Goal: Information Seeking & Learning: Understand process/instructions

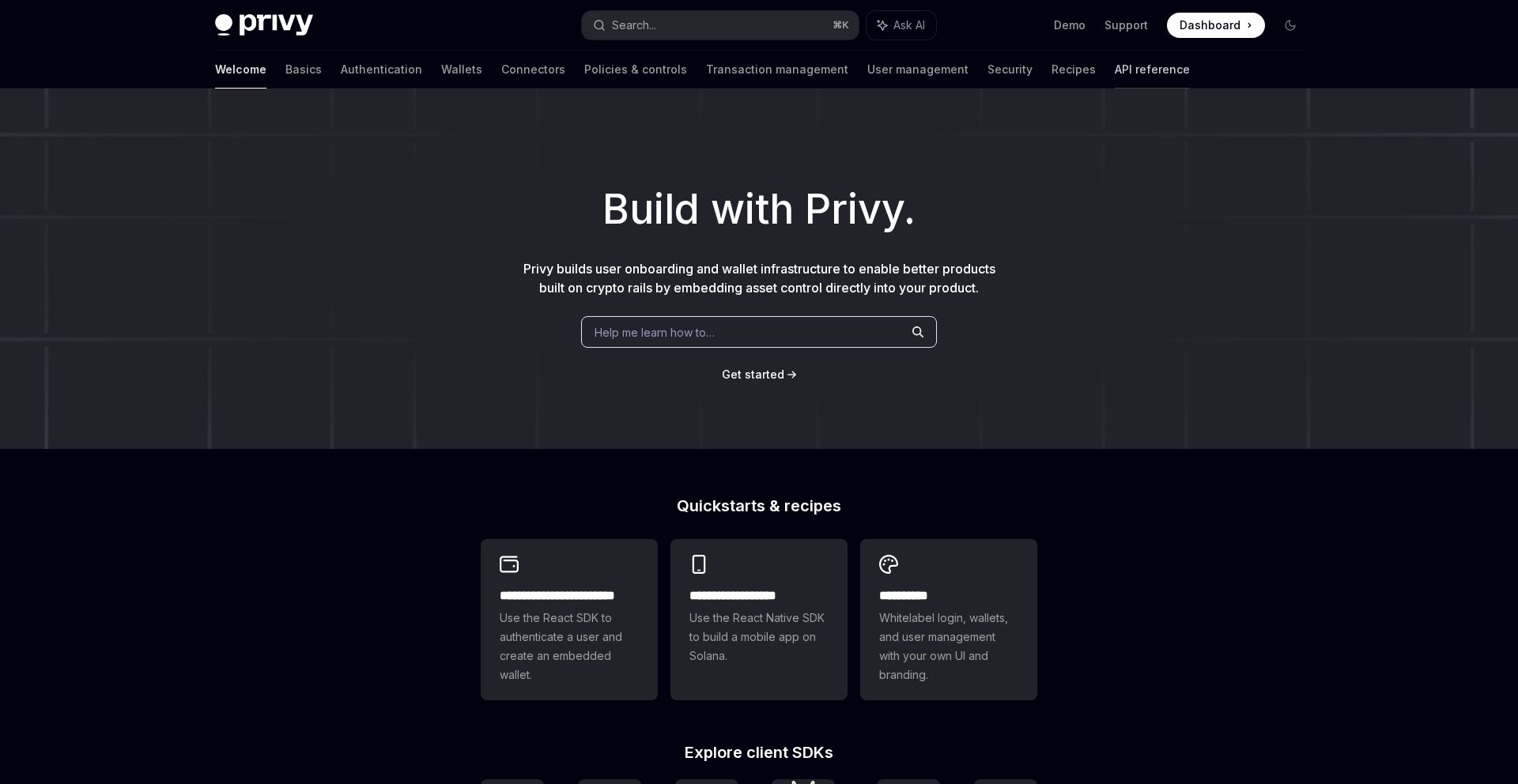
click at [1115, 74] on link "API reference" at bounding box center [1152, 69] width 75 height 38
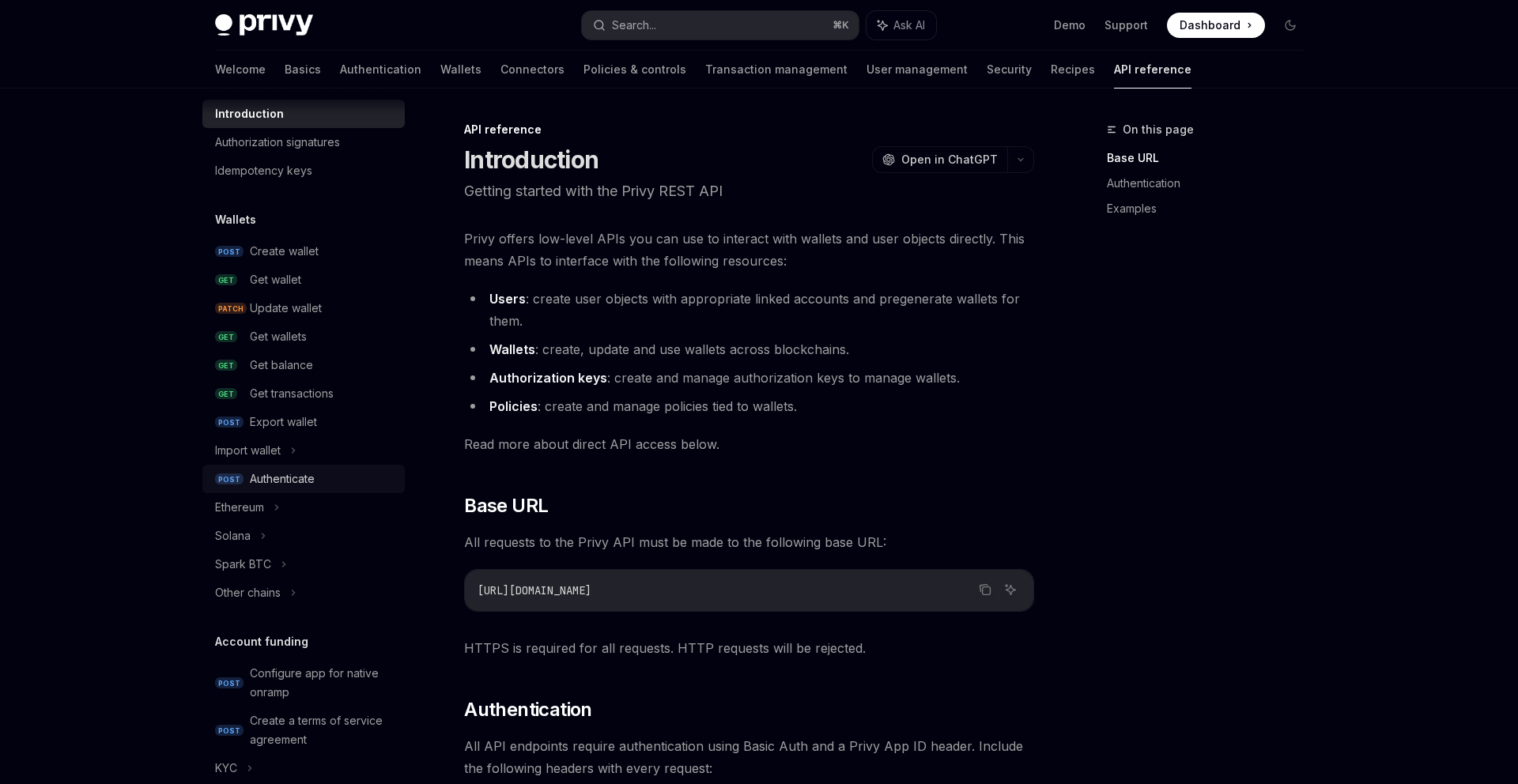
scroll to position [53, 0]
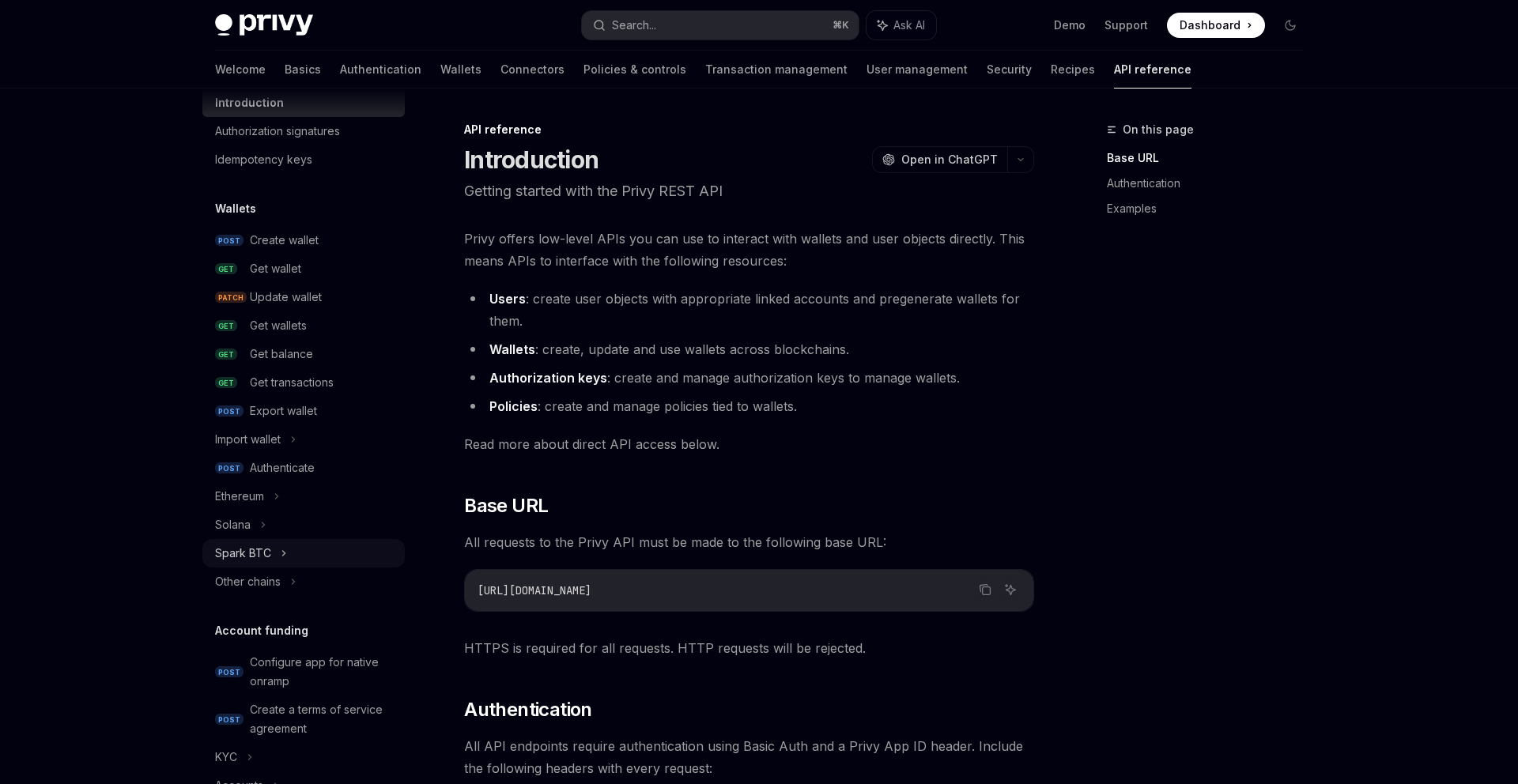
click at [268, 553] on div "Spark BTC" at bounding box center [243, 552] width 56 height 19
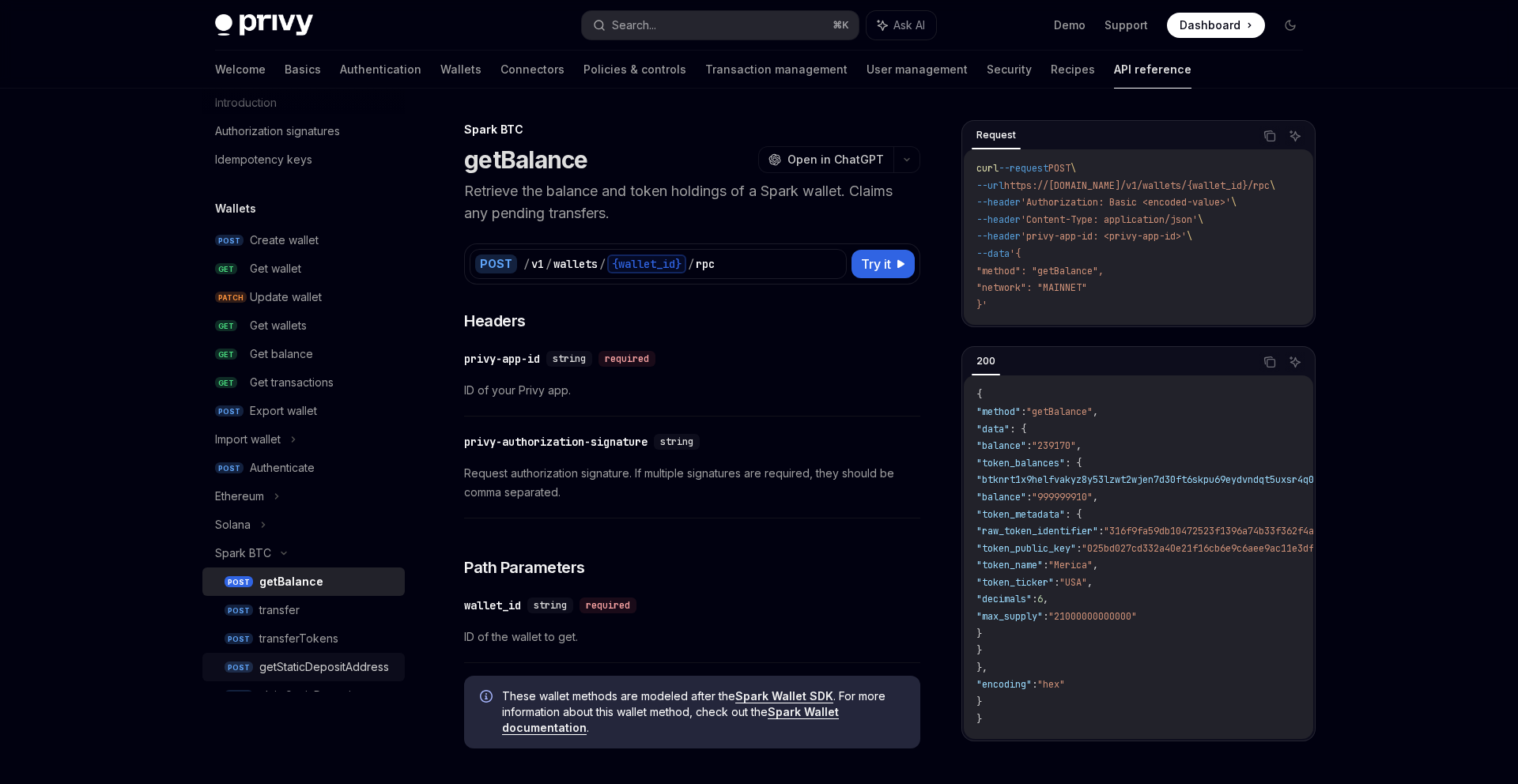
scroll to position [313, 0]
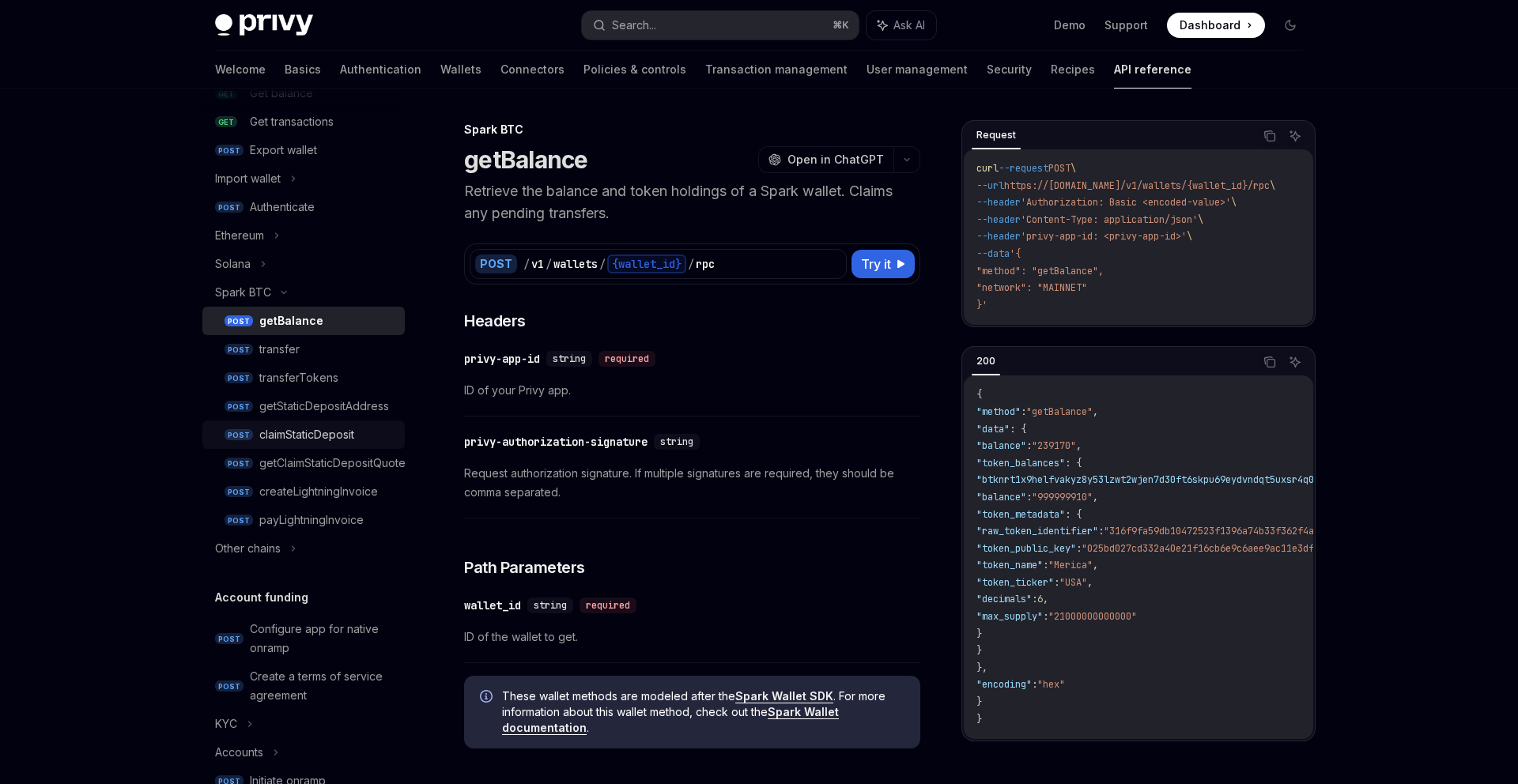
click at [313, 433] on div "claimStaticDeposit" at bounding box center [306, 434] width 95 height 19
type textarea "*"
